Goal: Check status: Check status

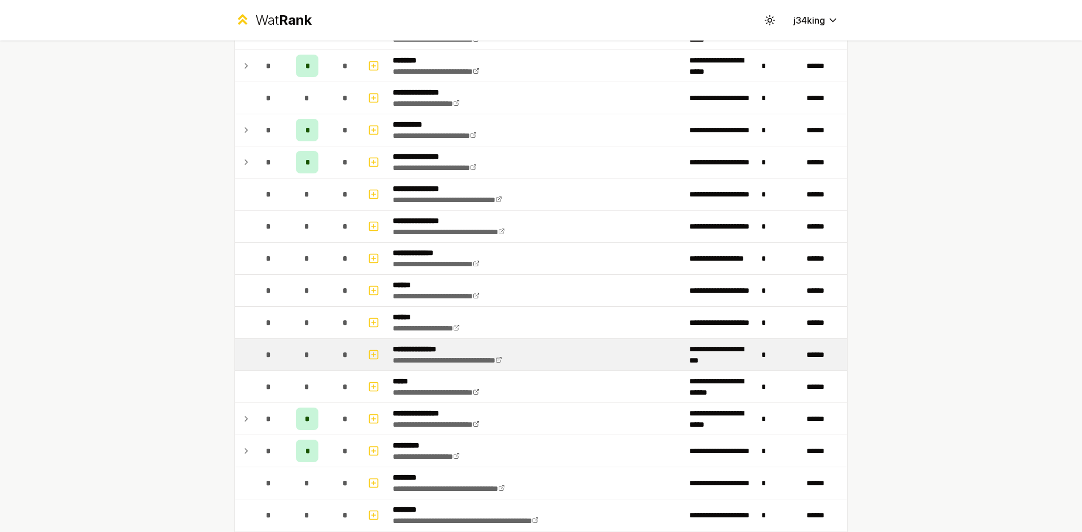
scroll to position [507, 0]
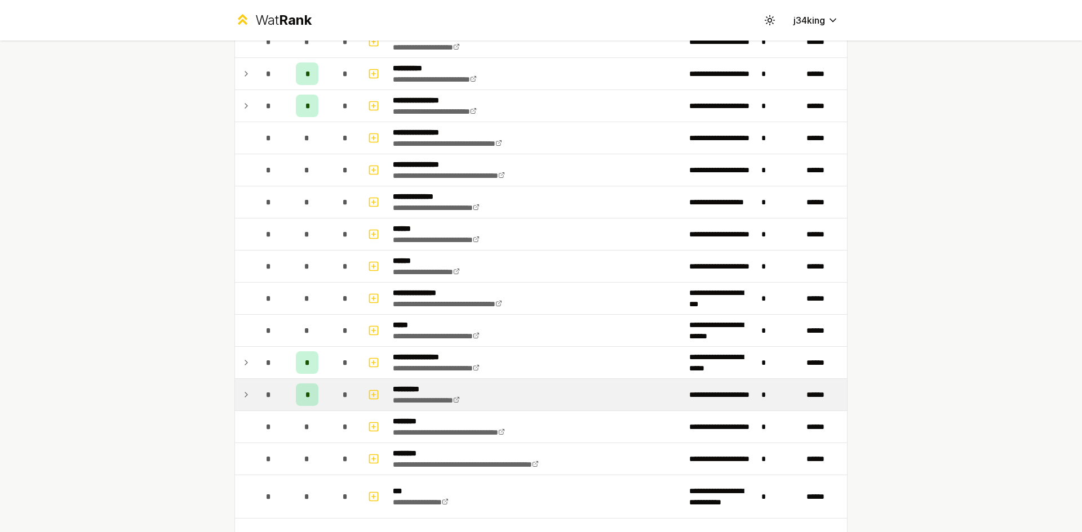
click at [247, 394] on td at bounding box center [244, 395] width 18 height 32
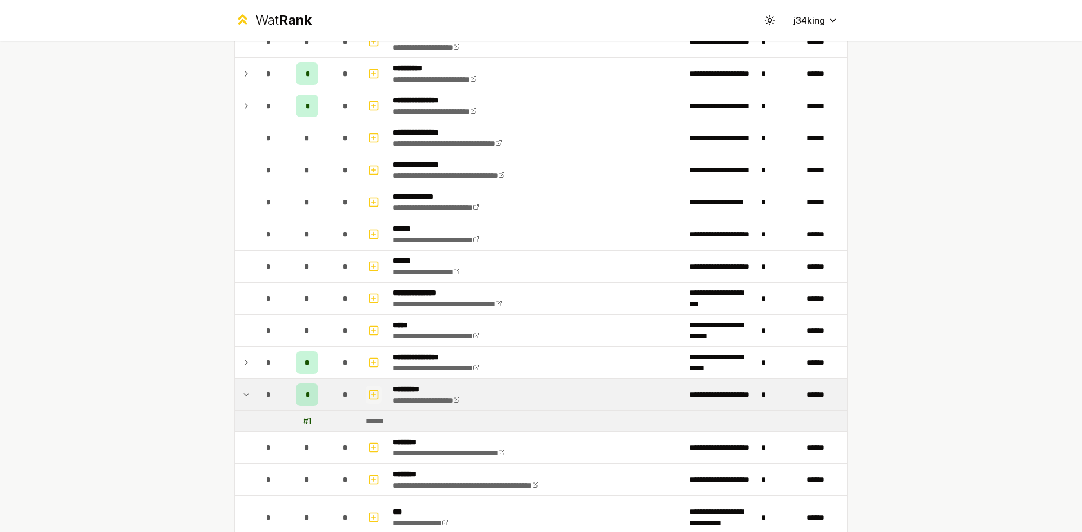
click at [371, 394] on icon "button" at bounding box center [373, 395] width 11 height 14
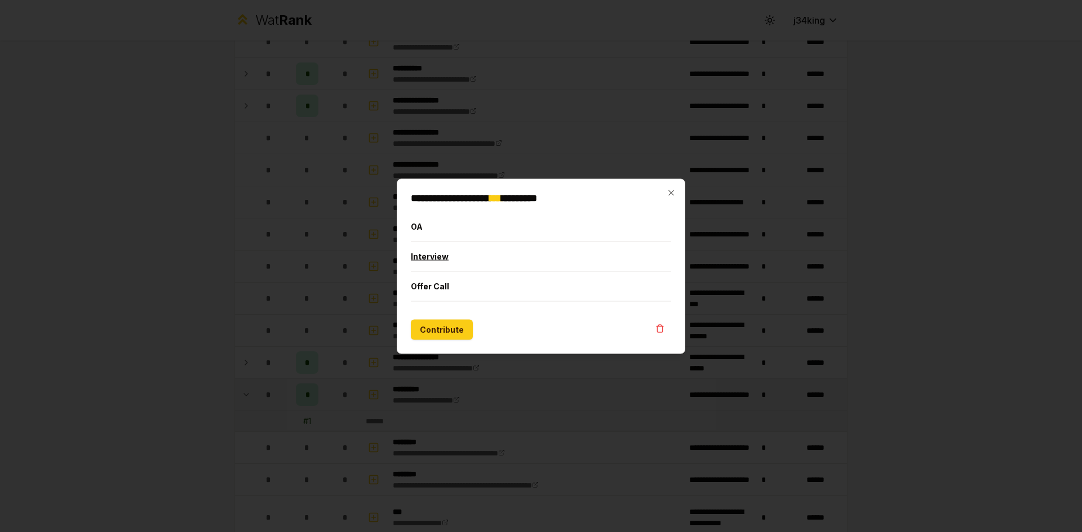
click at [496, 245] on button "Interview" at bounding box center [541, 256] width 260 height 29
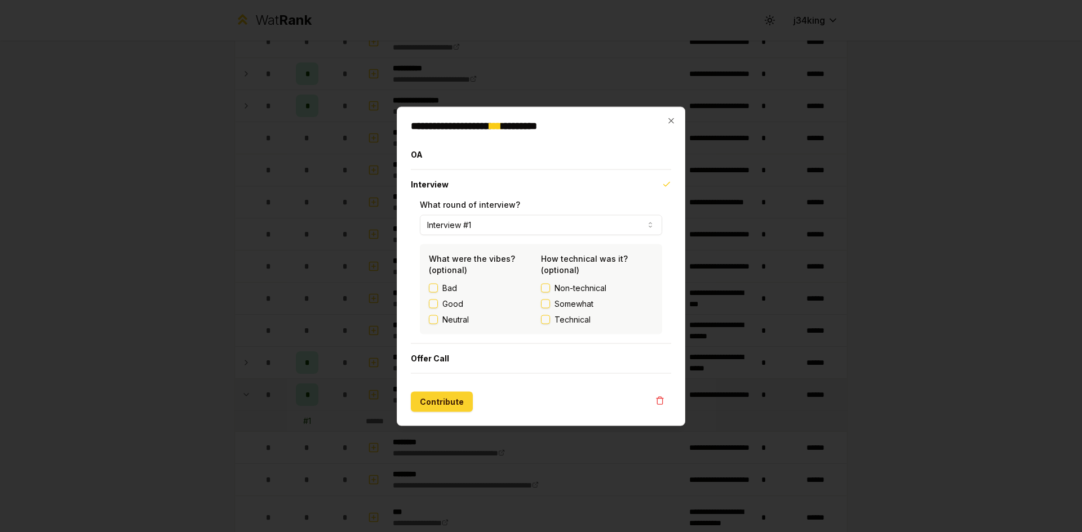
click at [437, 406] on button "Contribute" at bounding box center [442, 402] width 62 height 20
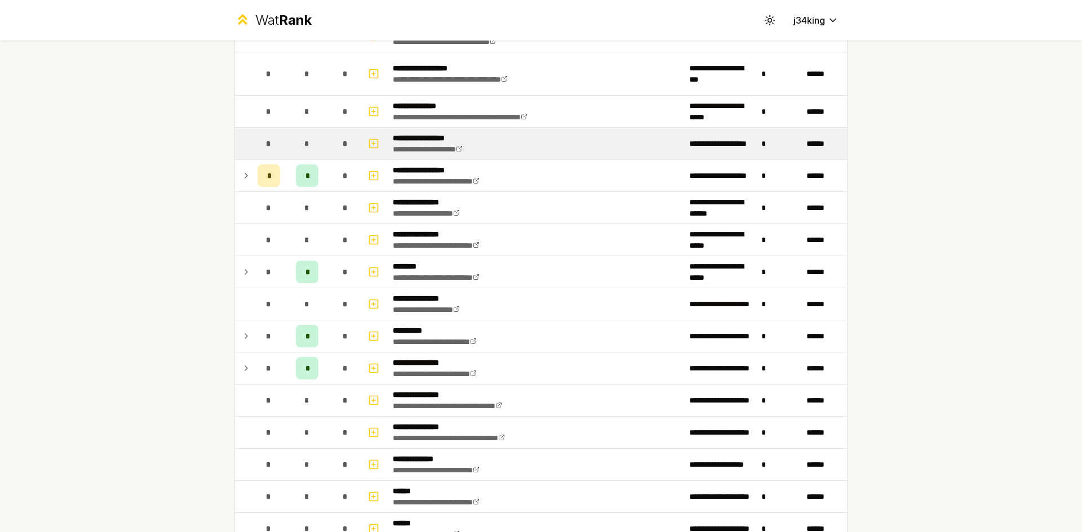
scroll to position [0, 0]
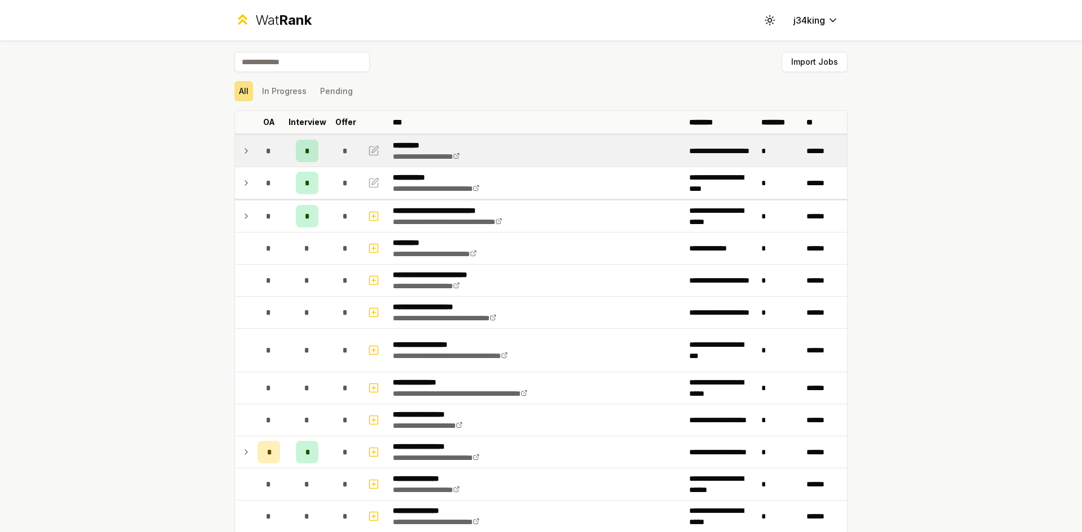
click at [235, 156] on td at bounding box center [244, 151] width 18 height 32
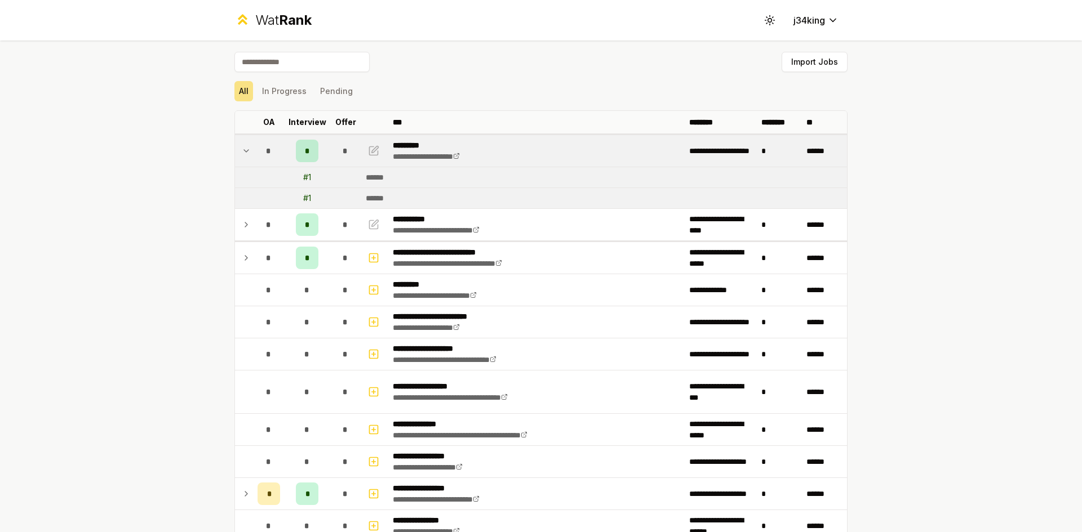
click at [238, 158] on td at bounding box center [244, 151] width 18 height 32
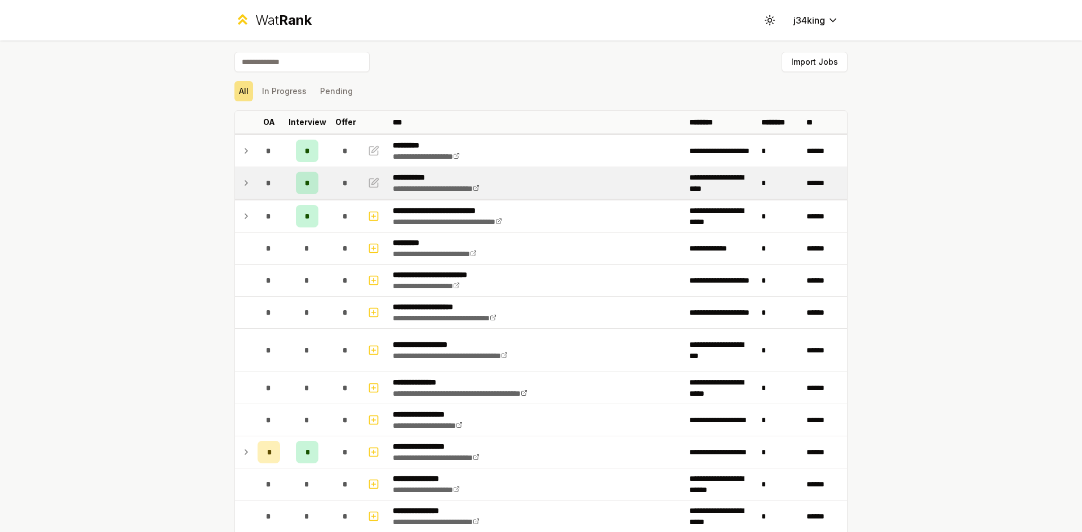
click at [245, 183] on icon at bounding box center [246, 183] width 9 height 14
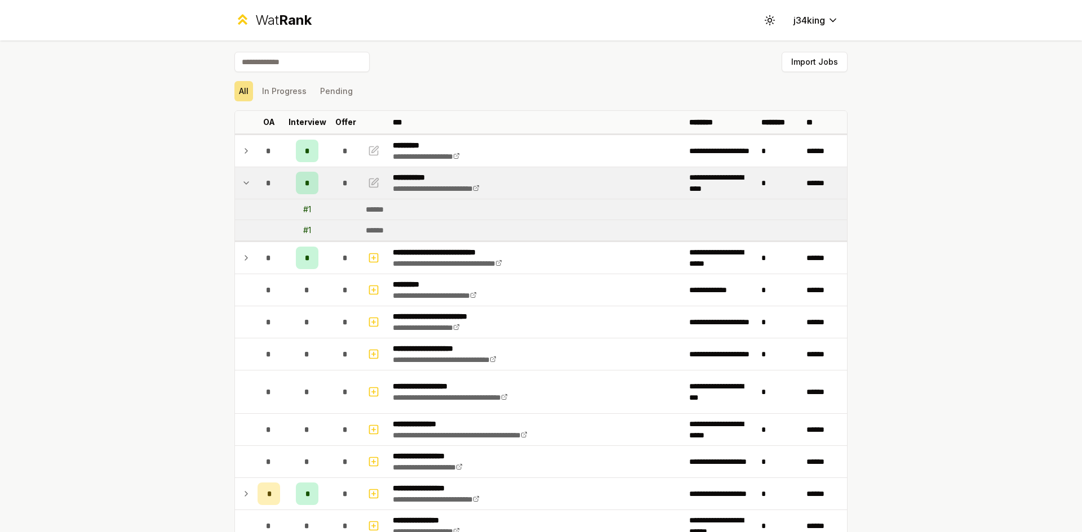
click at [245, 183] on icon at bounding box center [246, 183] width 9 height 14
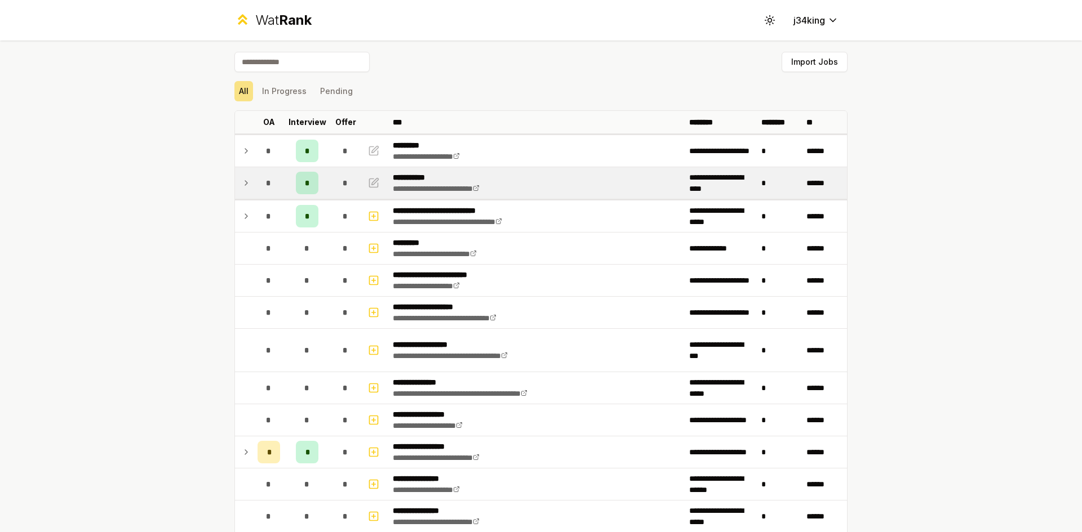
click at [316, 184] on td "*" at bounding box center [307, 183] width 45 height 32
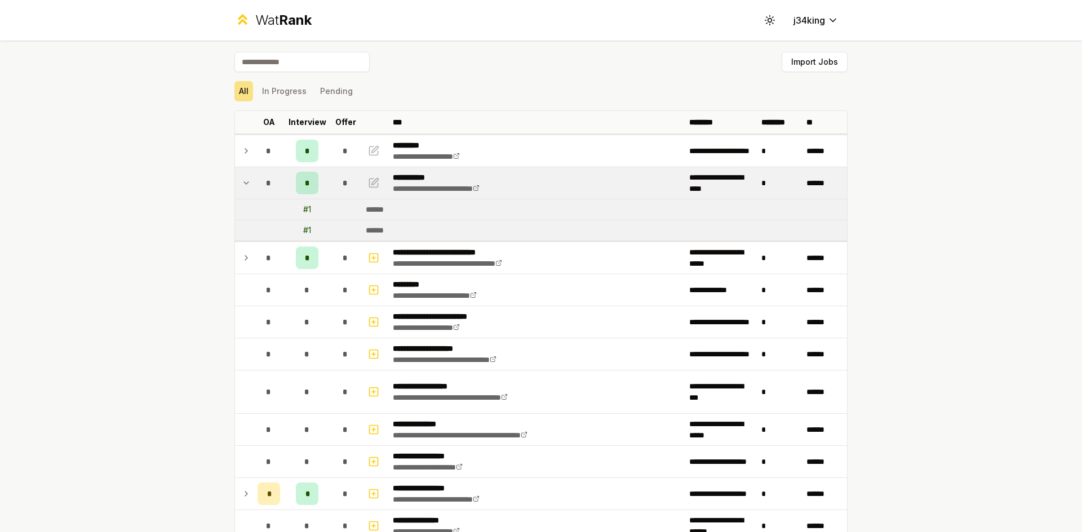
click at [316, 184] on td "*" at bounding box center [307, 183] width 45 height 32
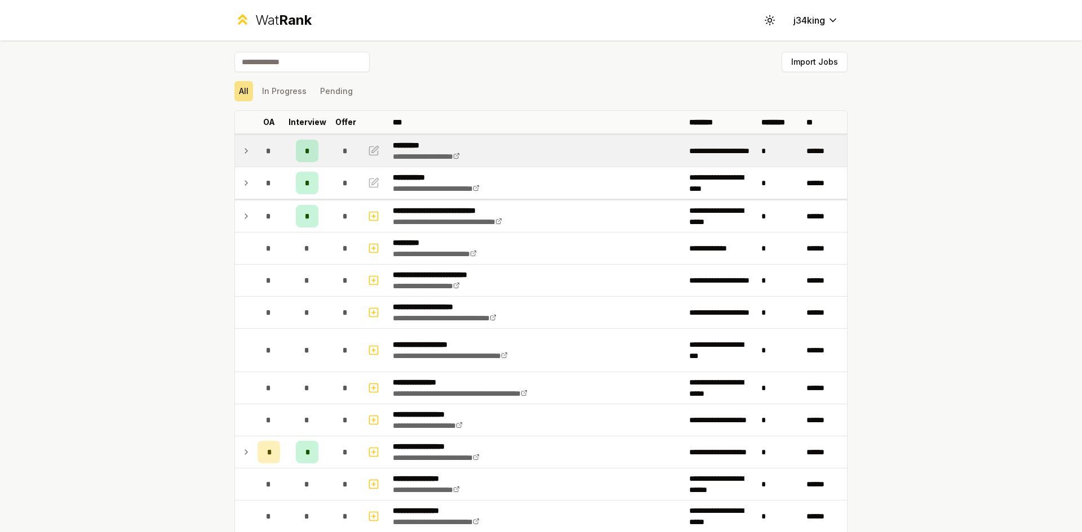
click at [296, 153] on div "*" at bounding box center [307, 151] width 23 height 23
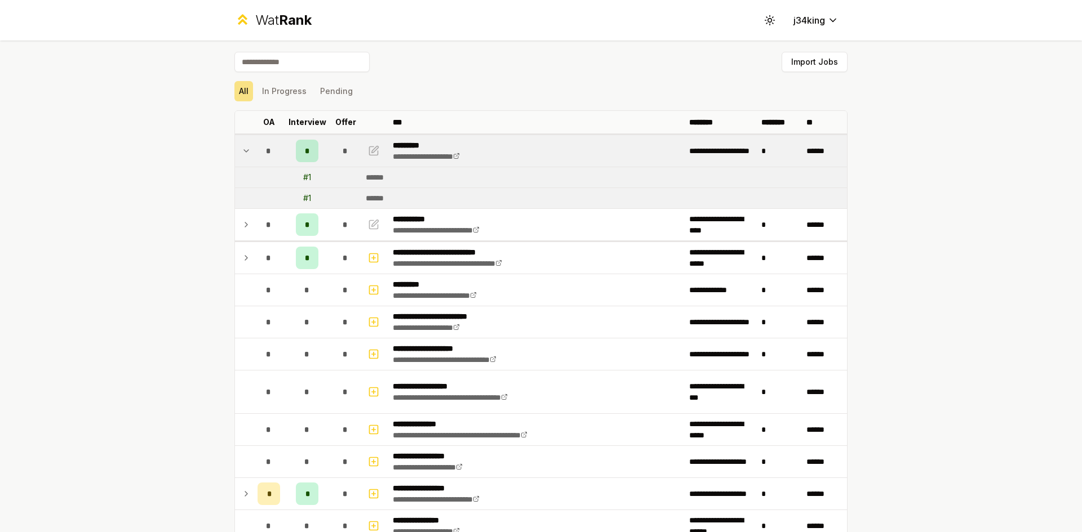
click at [276, 153] on td "*" at bounding box center [269, 151] width 32 height 32
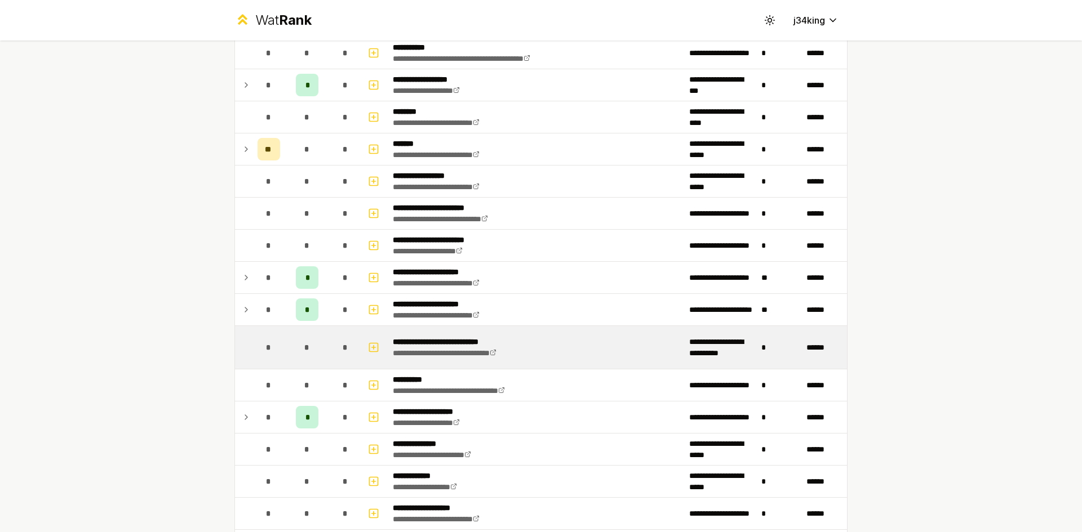
scroll to position [1296, 0]
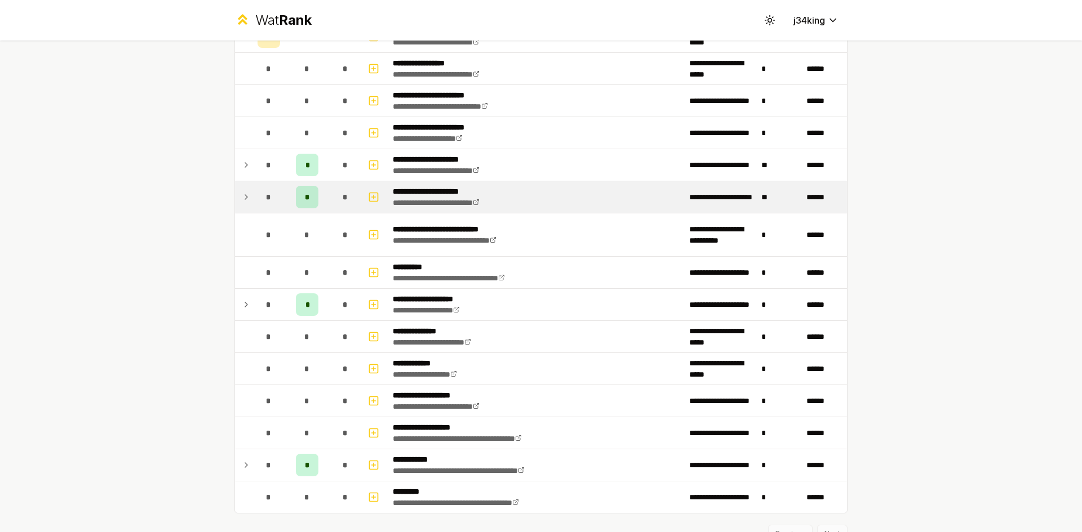
click at [243, 202] on icon at bounding box center [246, 197] width 9 height 14
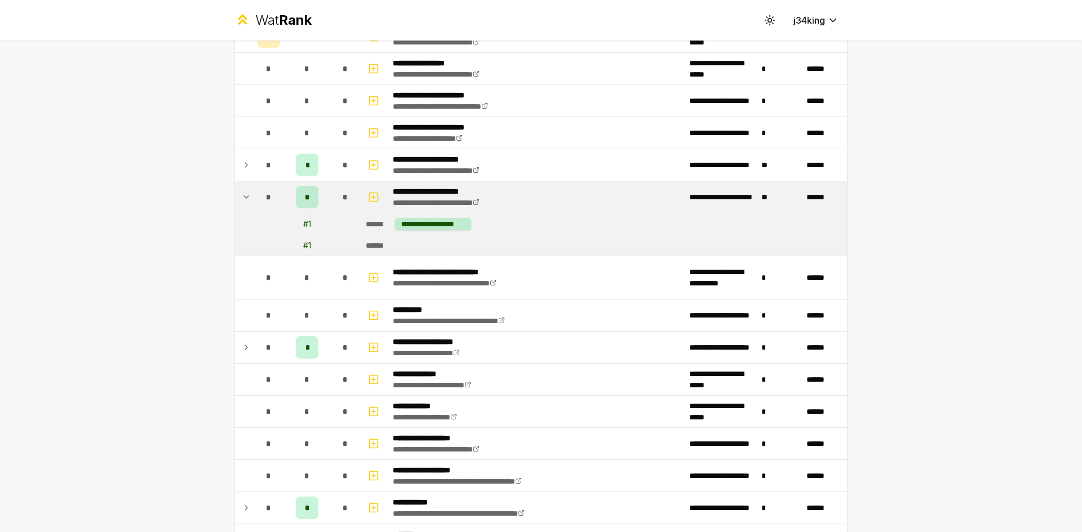
click at [243, 202] on icon at bounding box center [246, 197] width 9 height 14
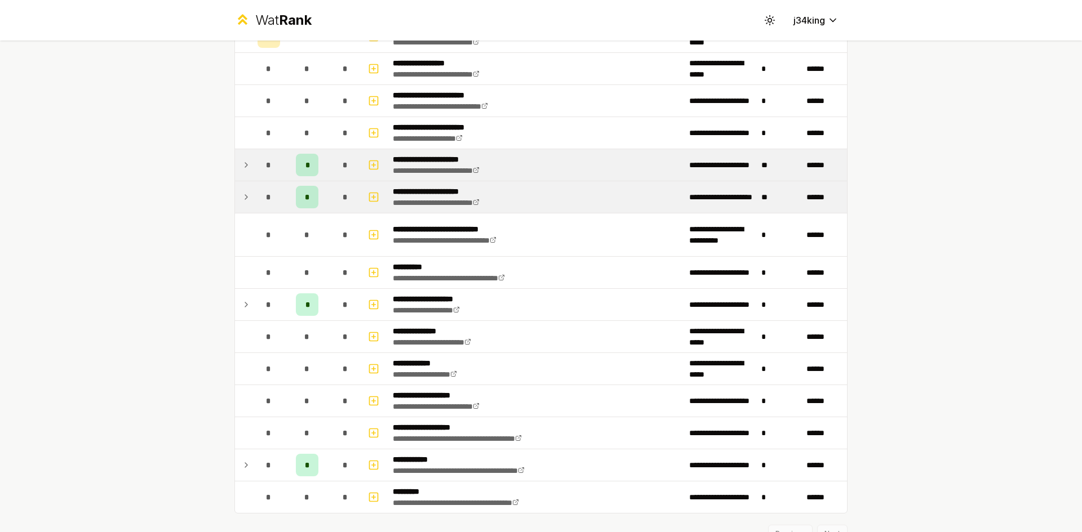
click at [246, 166] on icon at bounding box center [246, 165] width 9 height 14
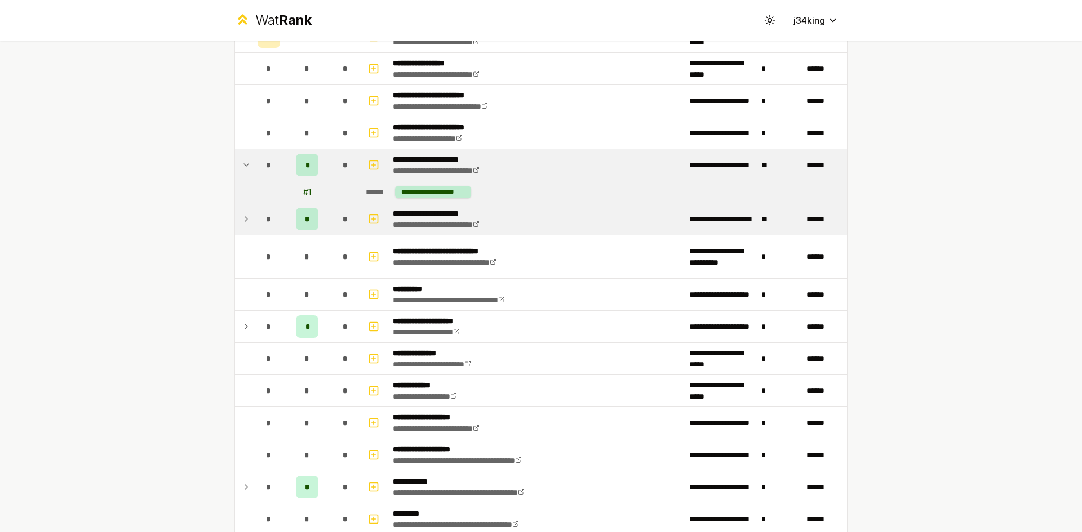
click at [247, 173] on td at bounding box center [244, 165] width 18 height 32
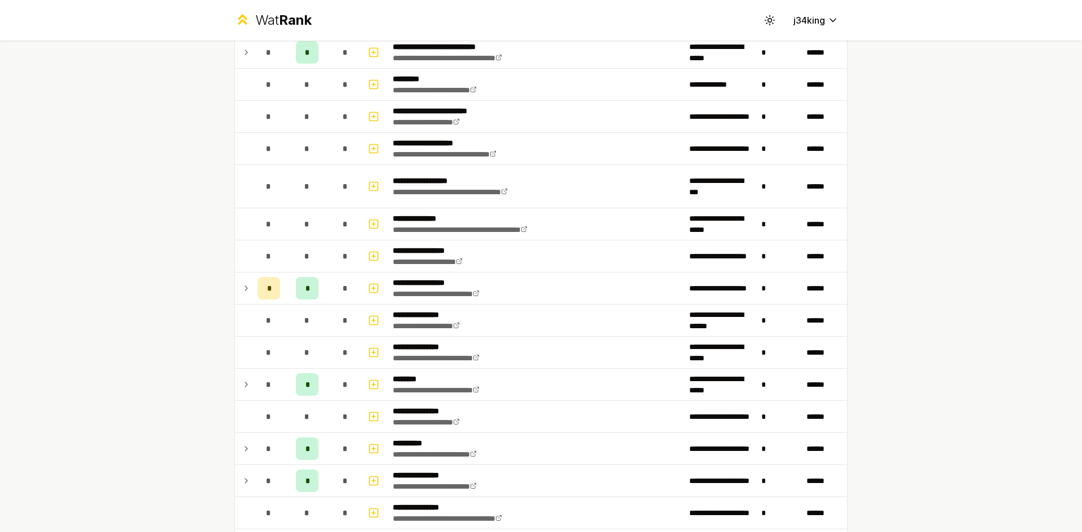
scroll to position [52, 0]
